Goal: Task Accomplishment & Management: Manage account settings

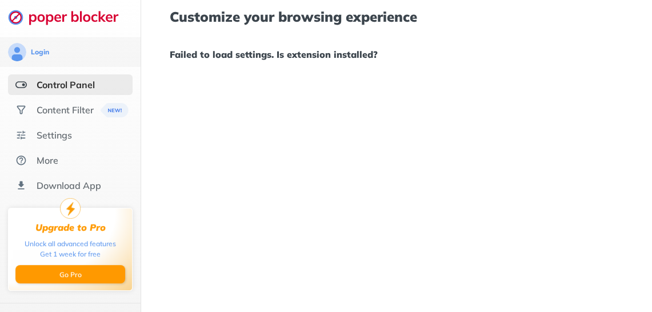
scroll to position [9, 0]
click at [61, 104] on div "Content Filter" at bounding box center [65, 109] width 57 height 11
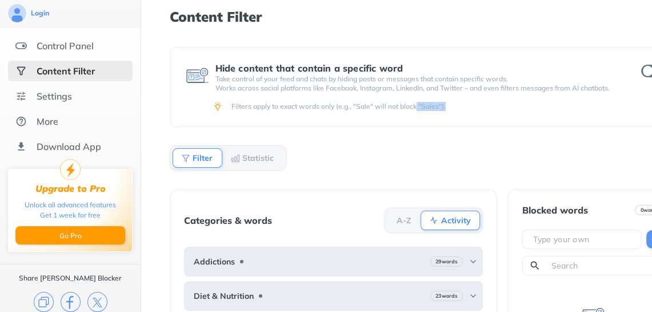
drag, startPoint x: 489, startPoint y: 144, endPoint x: 416, endPoint y: 144, distance: 72.6
click at [416, 144] on div "Hide content that contain a specific word Take control of your feed and chats b…" at bounding box center [425, 179] width 510 height 265
click at [409, 143] on div "Hide content that contain a specific word Take control of your feed and chats b…" at bounding box center [425, 179] width 510 height 265
click at [96, 45] on div "Control Panel" at bounding box center [70, 45] width 125 height 21
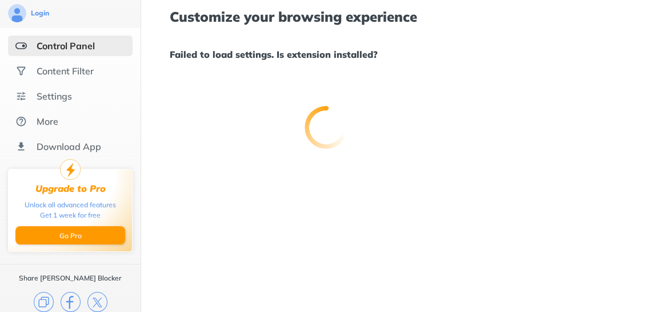
scroll to position [17, 0]
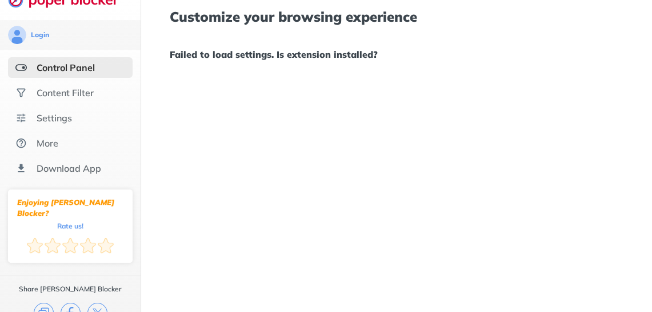
click at [87, 64] on div "Control Panel" at bounding box center [66, 67] width 58 height 11
click at [78, 120] on div "Settings" at bounding box center [70, 117] width 125 height 21
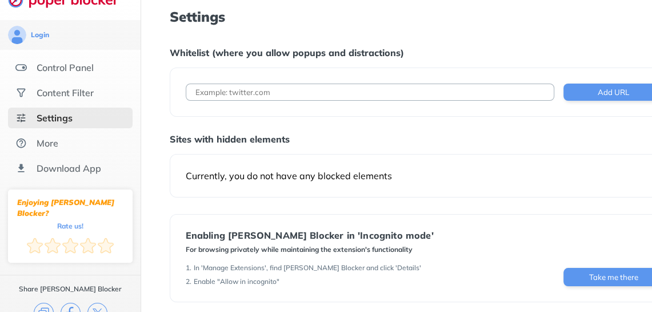
scroll to position [39, 0]
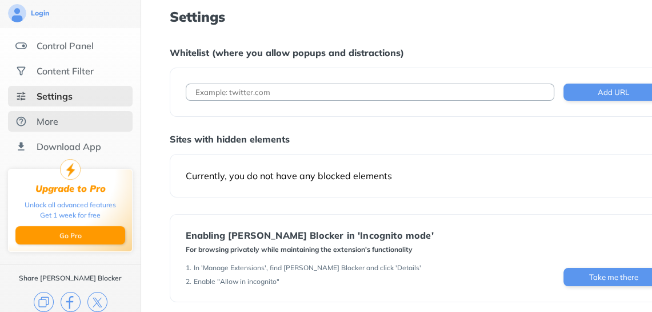
click at [86, 117] on div "More" at bounding box center [70, 121] width 125 height 21
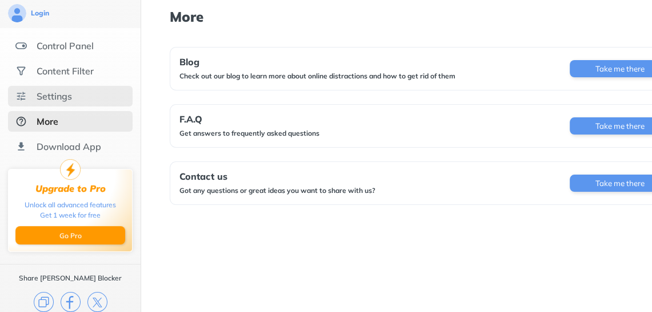
click at [82, 100] on div "Settings" at bounding box center [70, 96] width 125 height 21
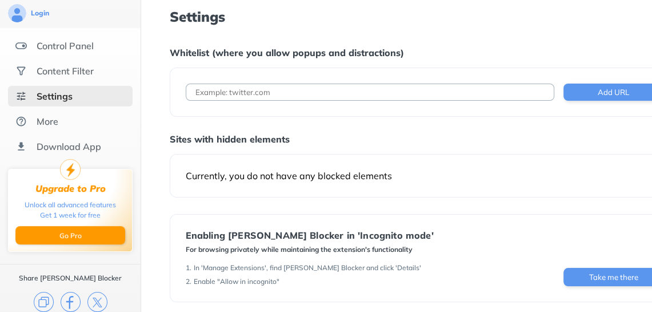
click at [361, 184] on div "Currently, you do not have any blocked elements" at bounding box center [425, 175] width 510 height 43
click at [425, 180] on div "Currently, you do not have any blocked elements" at bounding box center [425, 175] width 478 height 11
click at [426, 176] on div "Currently, you do not have any blocked elements" at bounding box center [425, 175] width 478 height 11
click at [645, 173] on div "Currently, you do not have any blocked elements" at bounding box center [425, 175] width 478 height 11
